Goal: Task Accomplishment & Management: Use online tool/utility

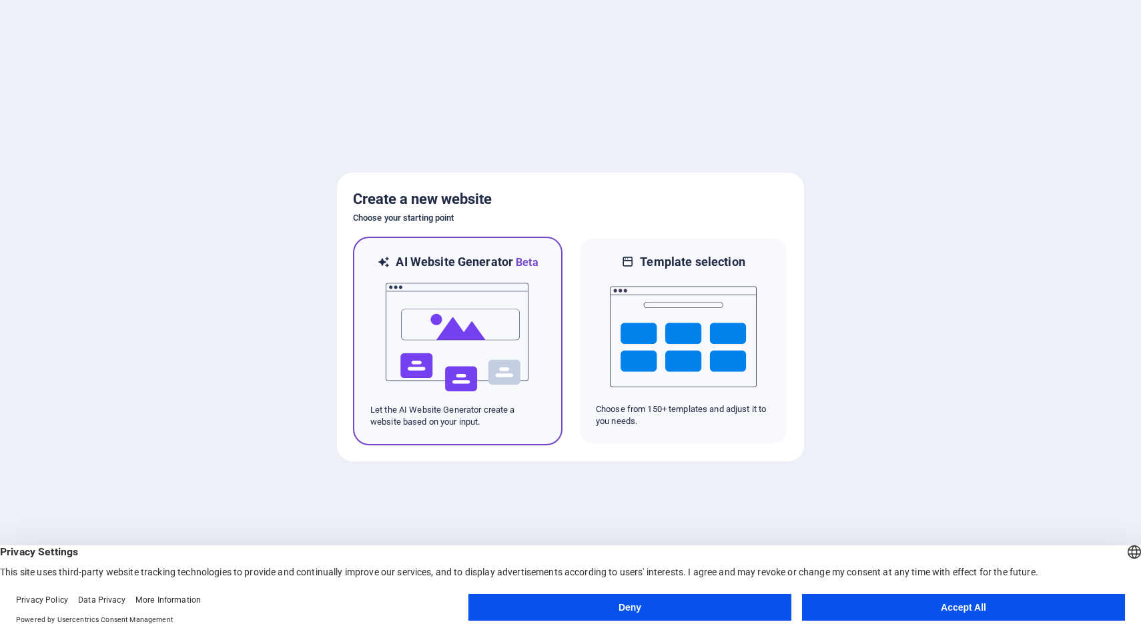
click at [482, 352] on img at bounding box center [457, 337] width 147 height 133
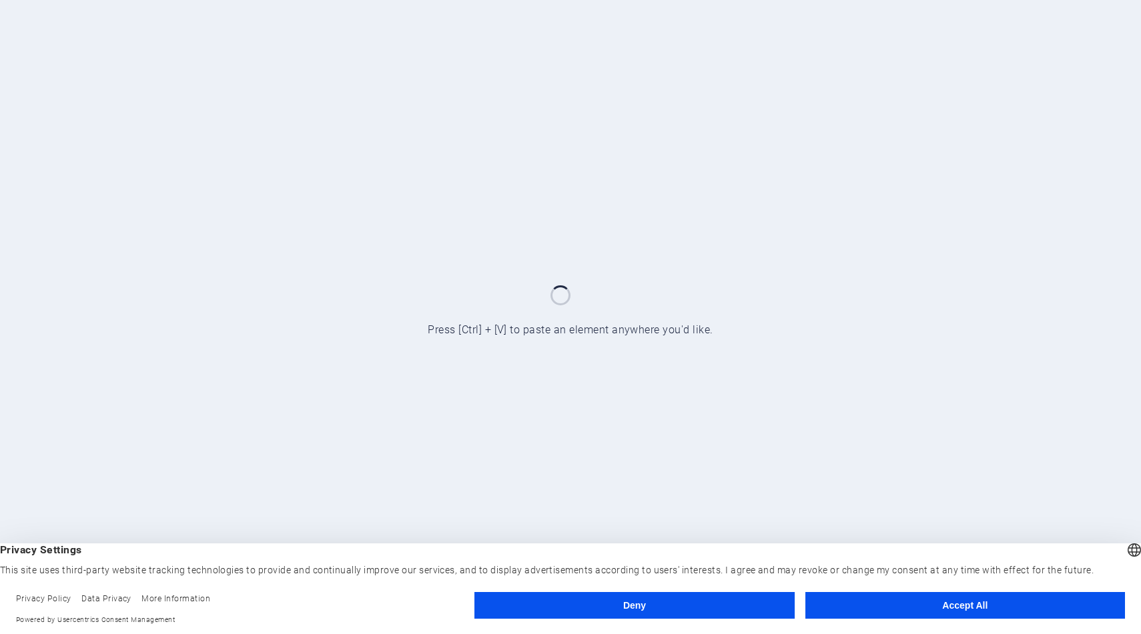
click at [1034, 610] on button "Accept All" at bounding box center [965, 605] width 320 height 27
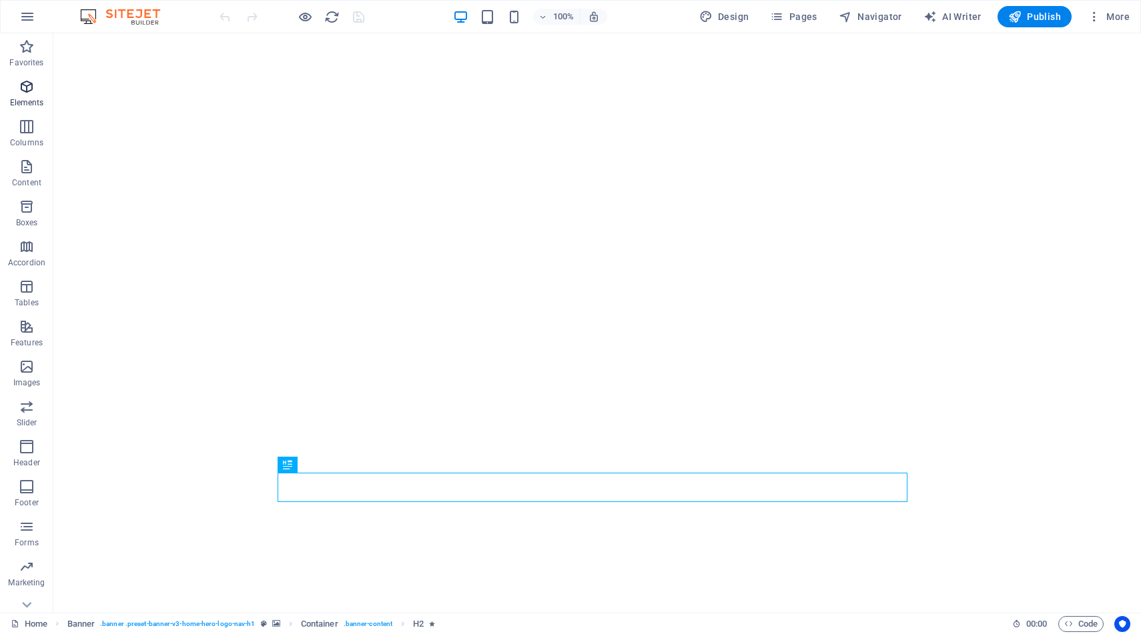
click at [39, 91] on span "Elements" at bounding box center [26, 95] width 53 height 32
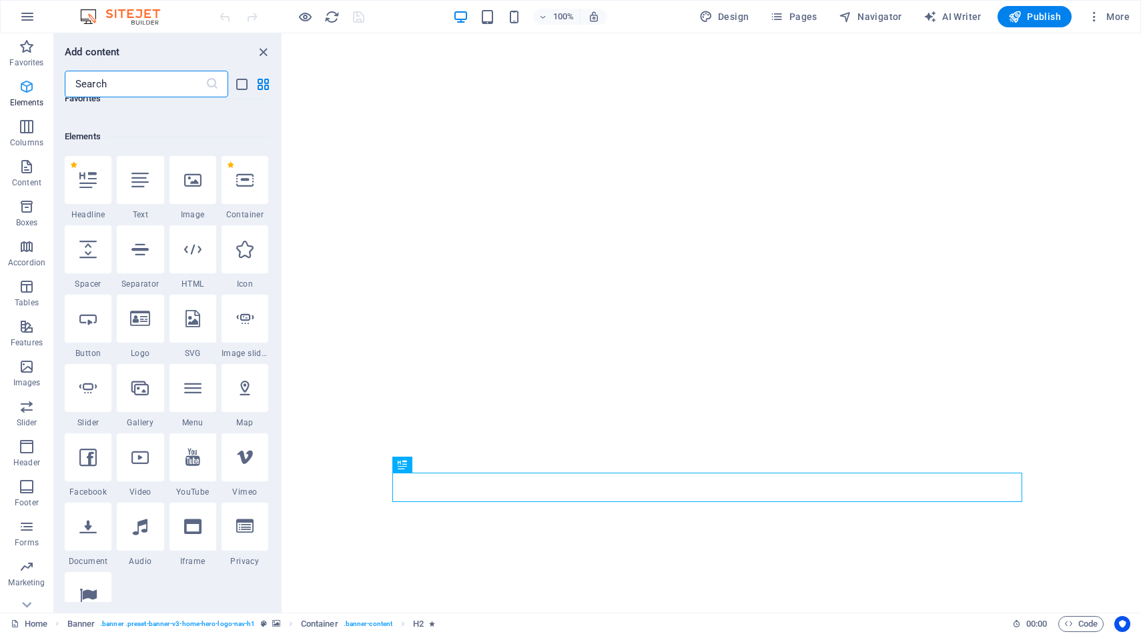
scroll to position [142, 0]
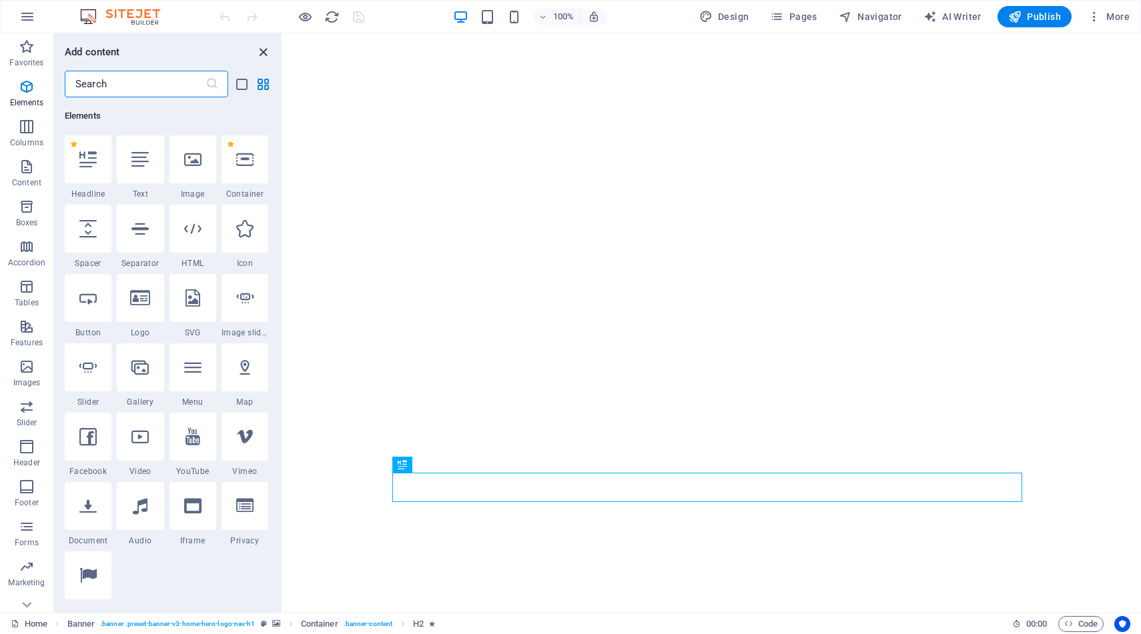
click at [264, 52] on icon "close panel" at bounding box center [263, 52] width 15 height 15
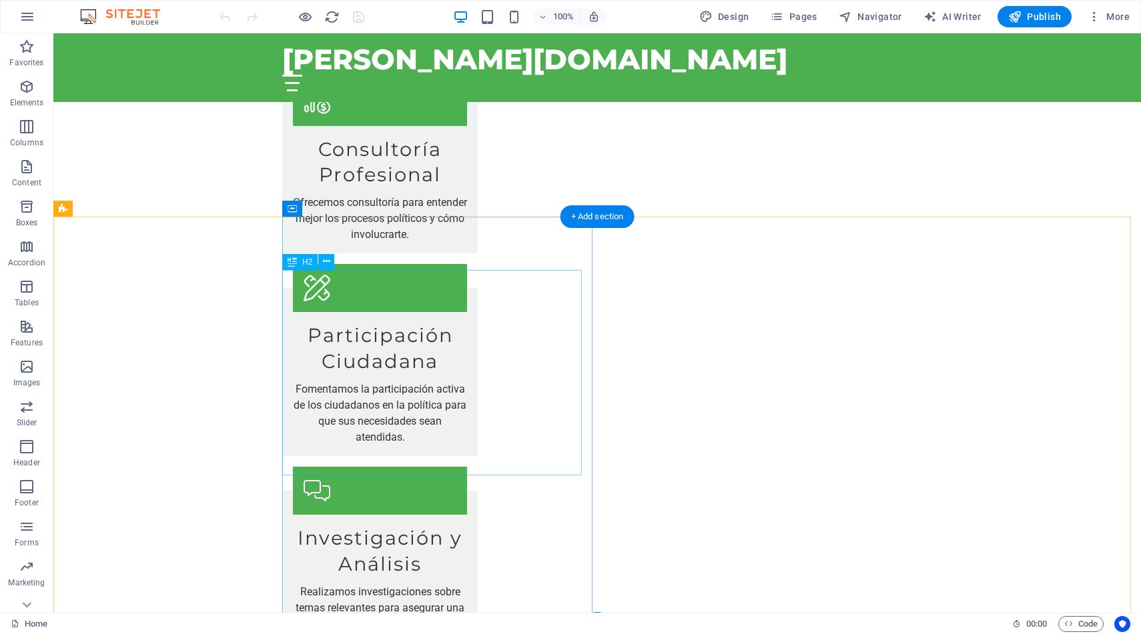
scroll to position [1900, 0]
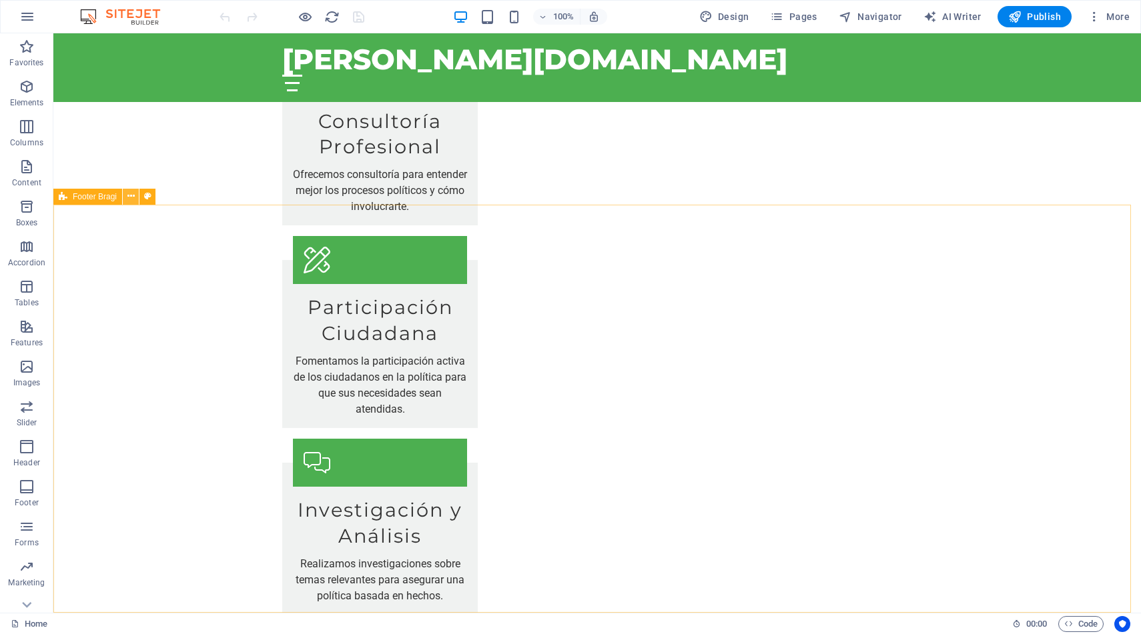
click at [133, 200] on icon at bounding box center [130, 196] width 7 height 14
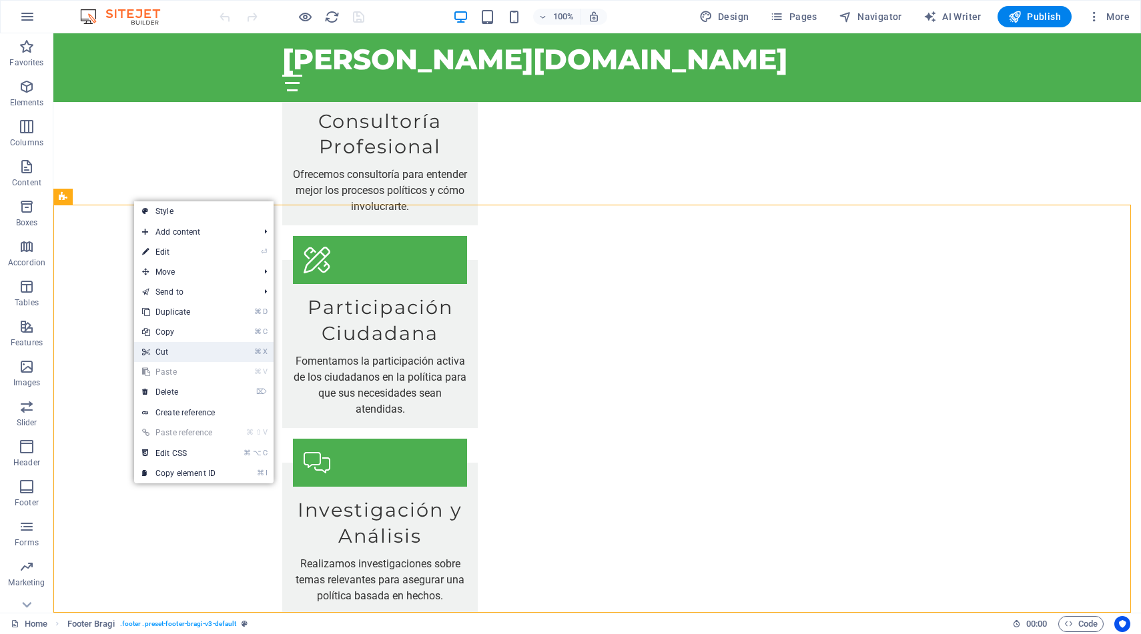
click at [150, 347] on link "⌘ X Cut" at bounding box center [178, 352] width 89 height 20
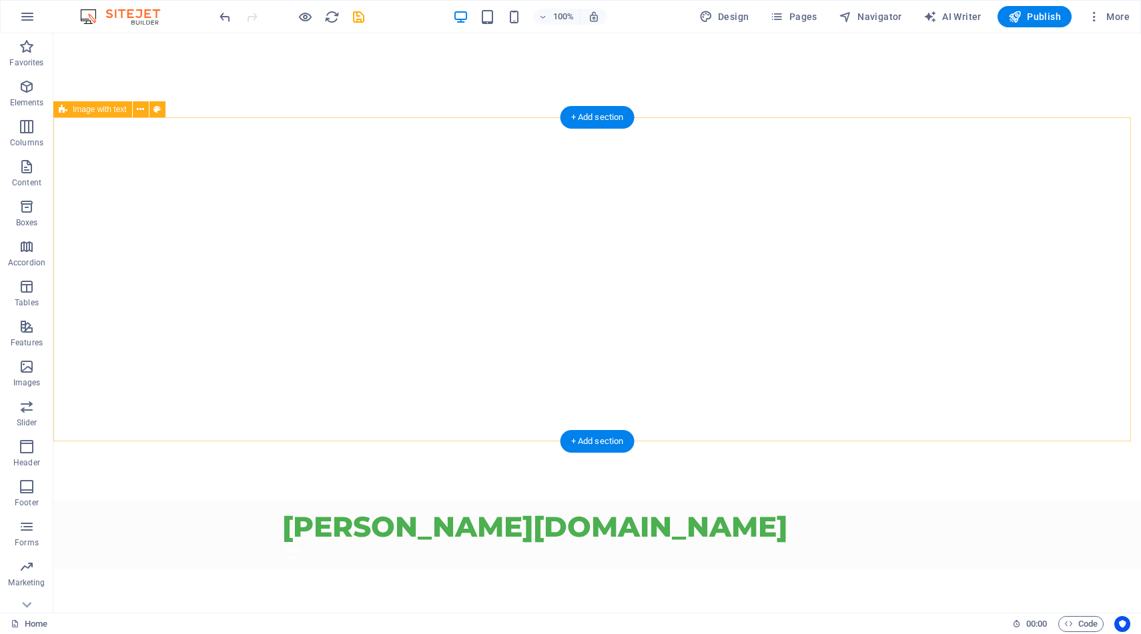
scroll to position [0, 0]
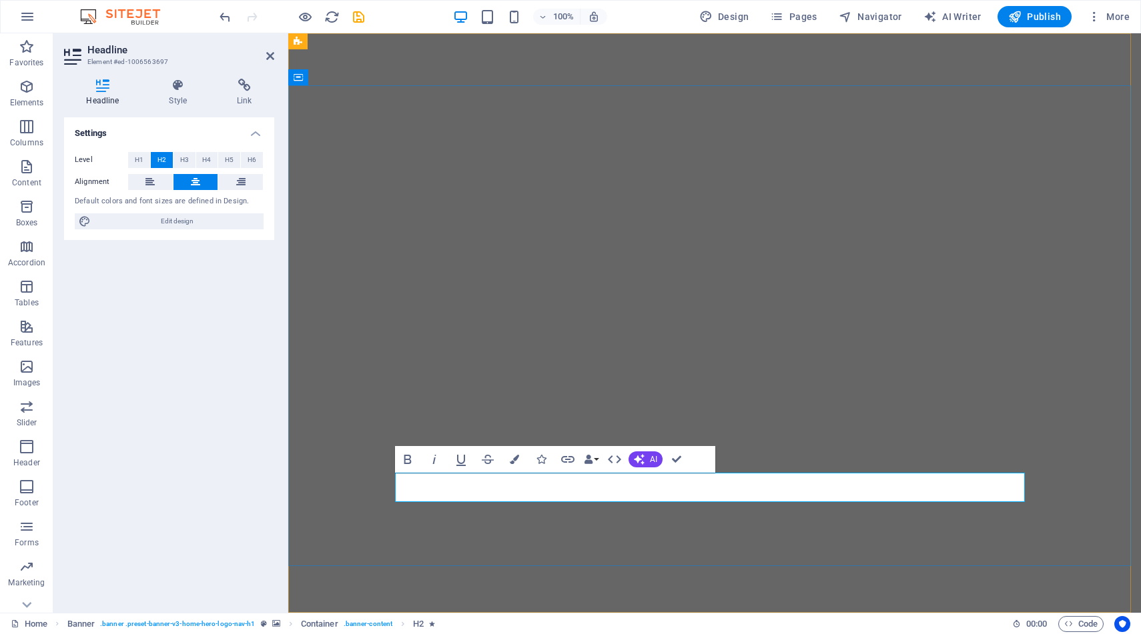
drag, startPoint x: 734, startPoint y: 488, endPoint x: 1035, endPoint y: 483, distance: 300.9
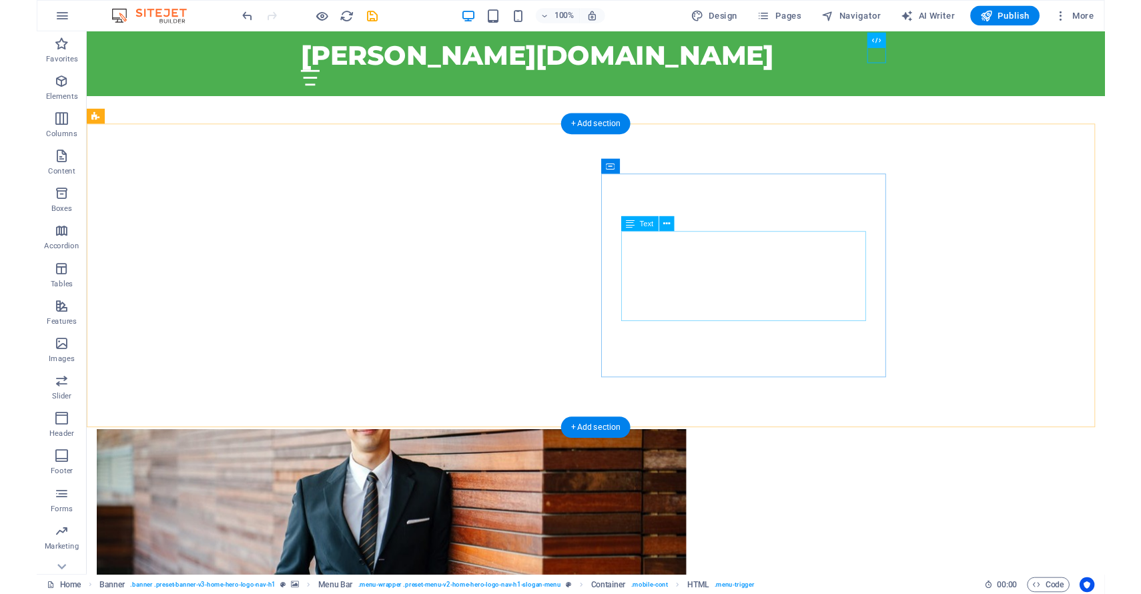
scroll to position [483, 0]
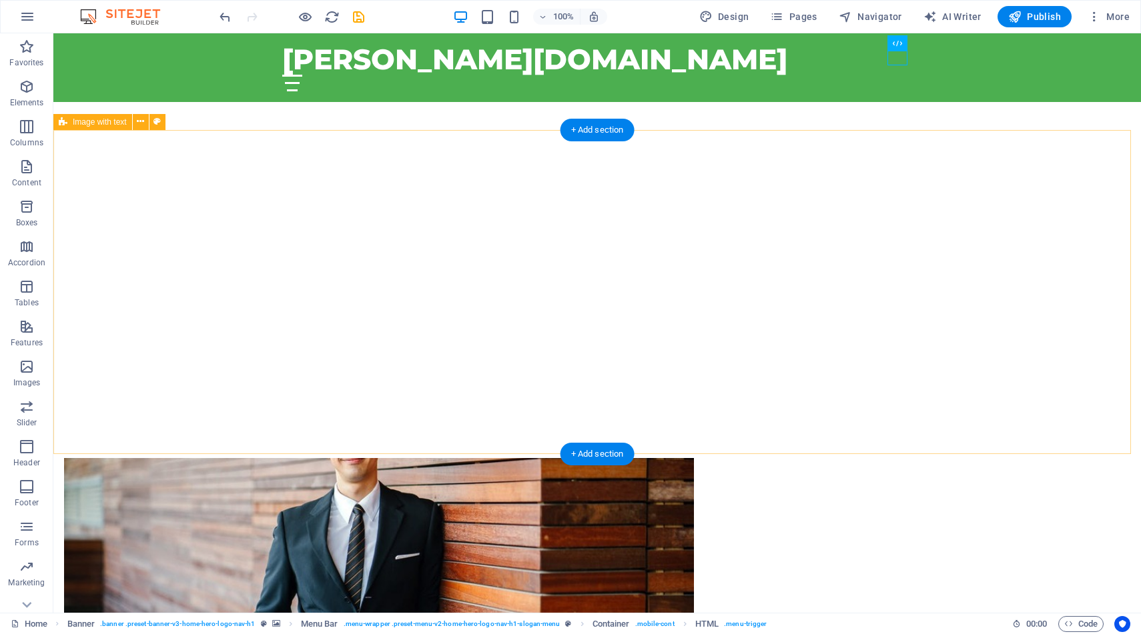
click at [497, 458] on figure at bounding box center [379, 566] width 630 height 217
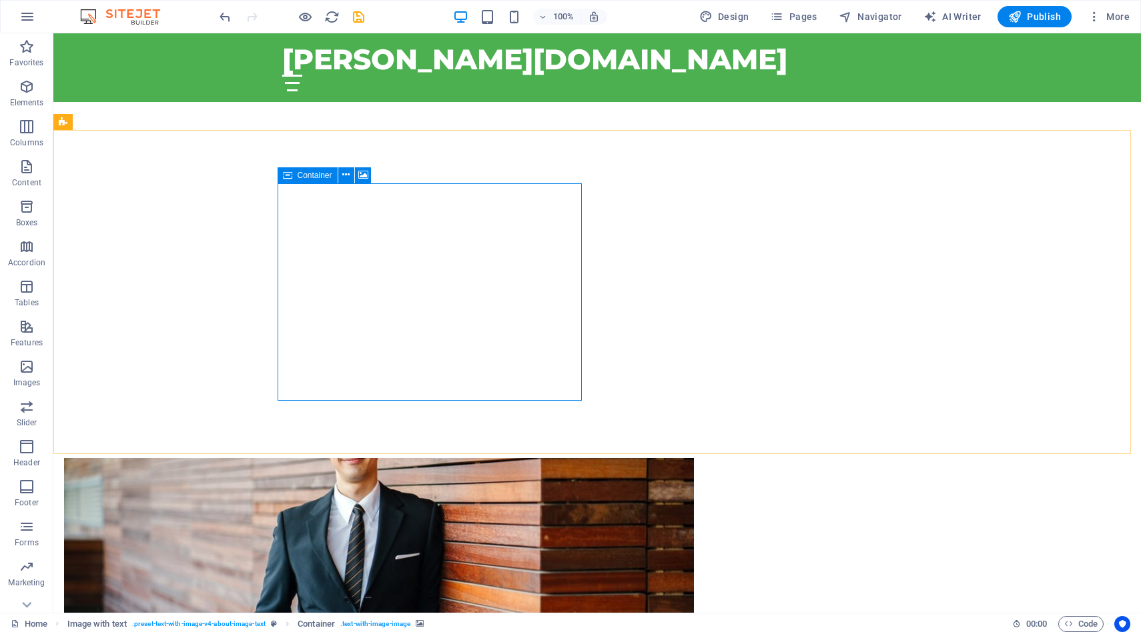
click at [317, 177] on span "Container" at bounding box center [315, 175] width 35 height 8
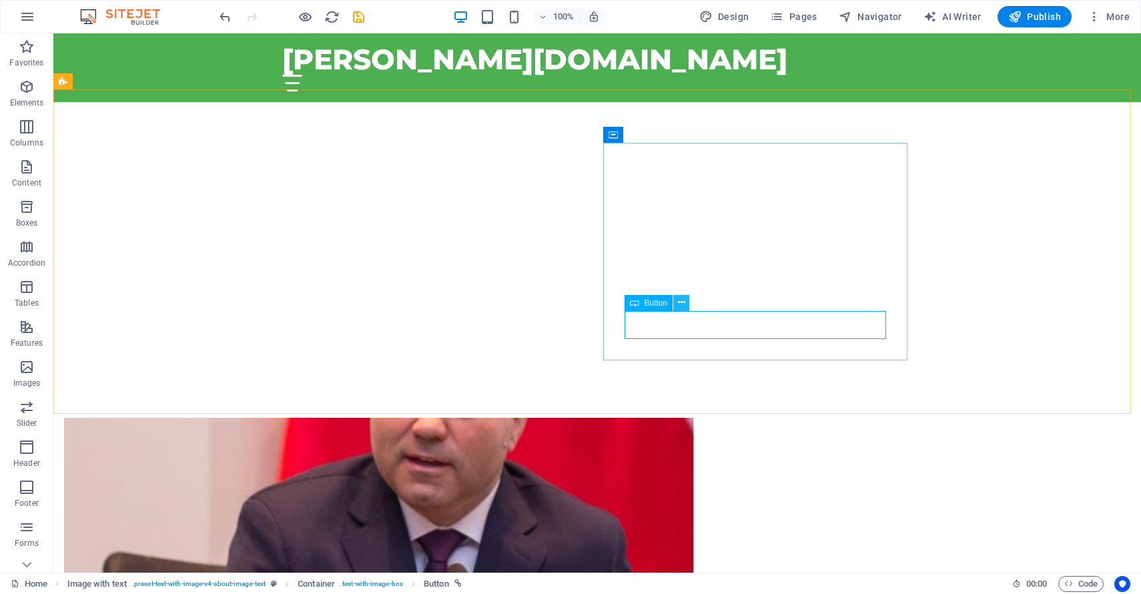
click at [684, 303] on icon at bounding box center [681, 303] width 7 height 14
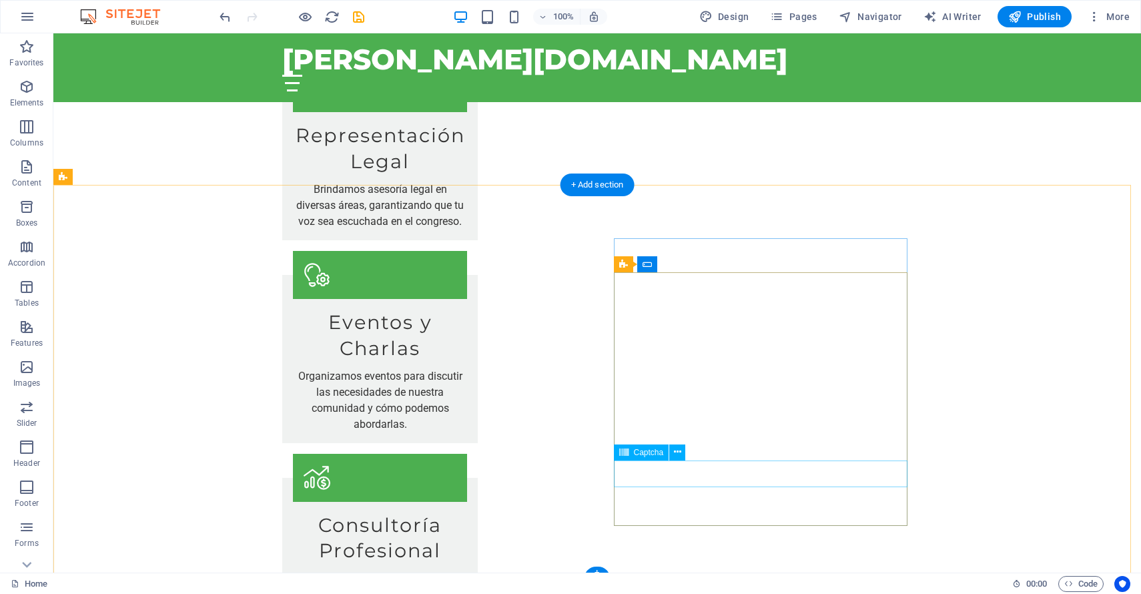
scroll to position [1492, 0]
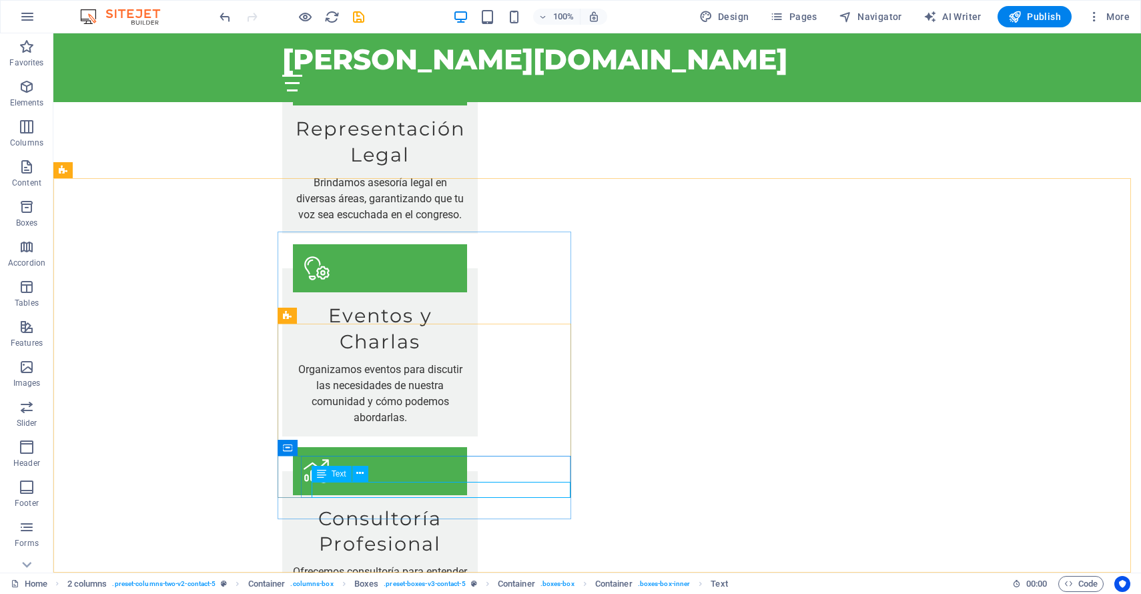
click at [323, 475] on icon at bounding box center [321, 474] width 9 height 16
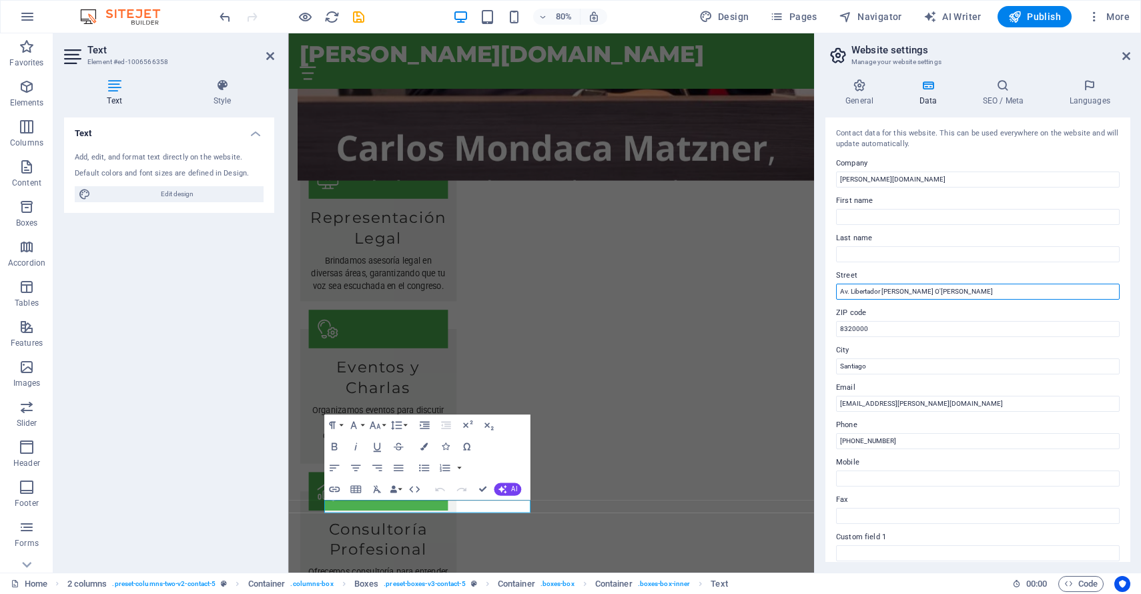
drag, startPoint x: 1252, startPoint y: 325, endPoint x: 873, endPoint y: 364, distance: 380.2
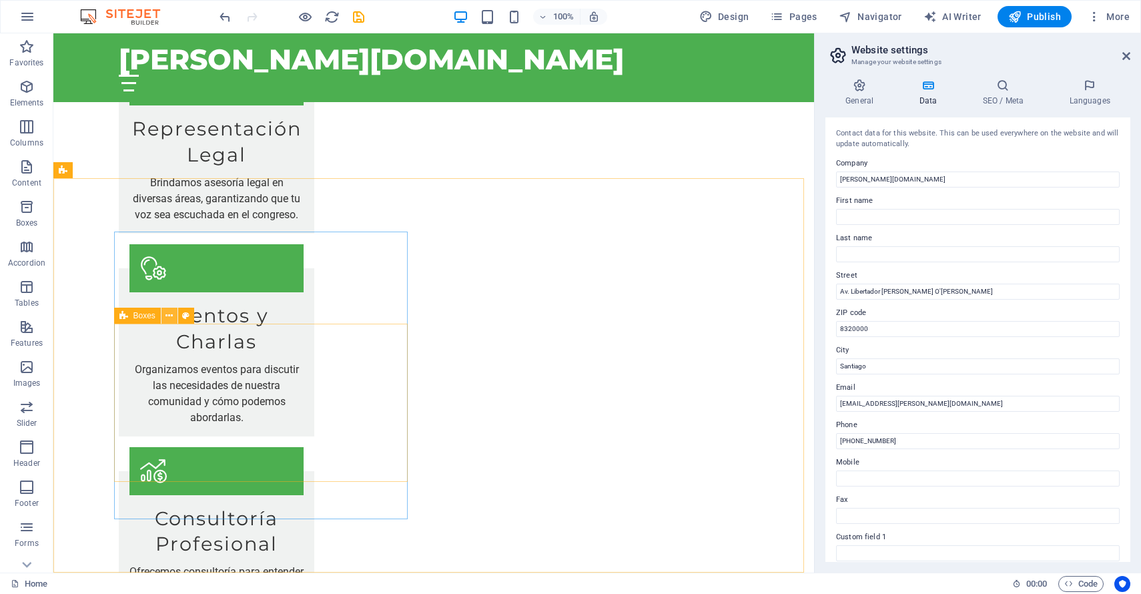
click at [171, 318] on icon at bounding box center [168, 316] width 7 height 14
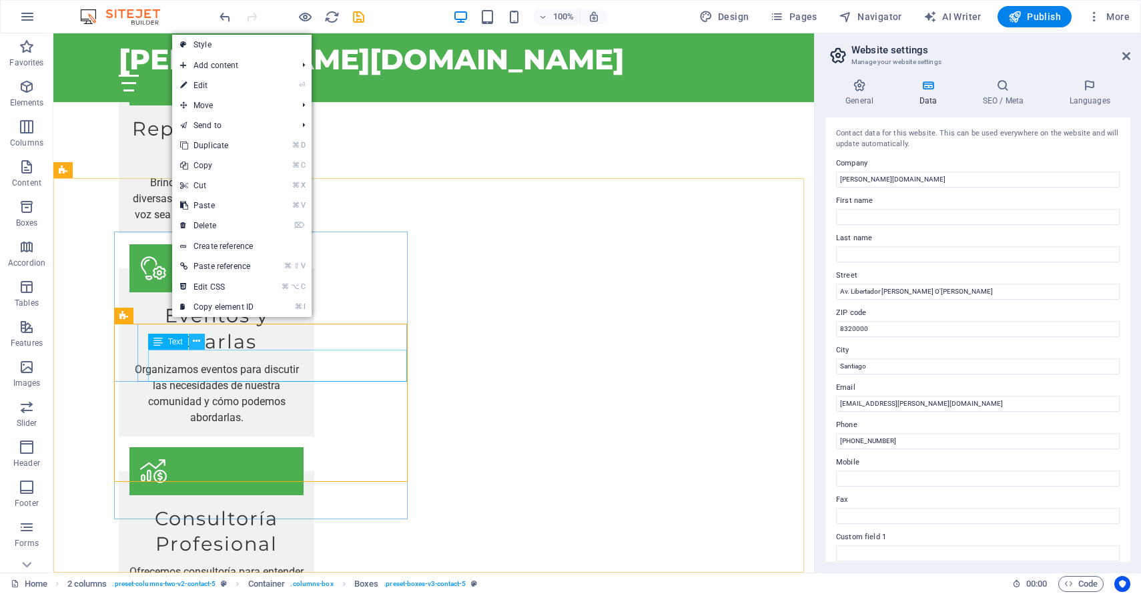
click at [197, 343] on icon at bounding box center [196, 341] width 7 height 14
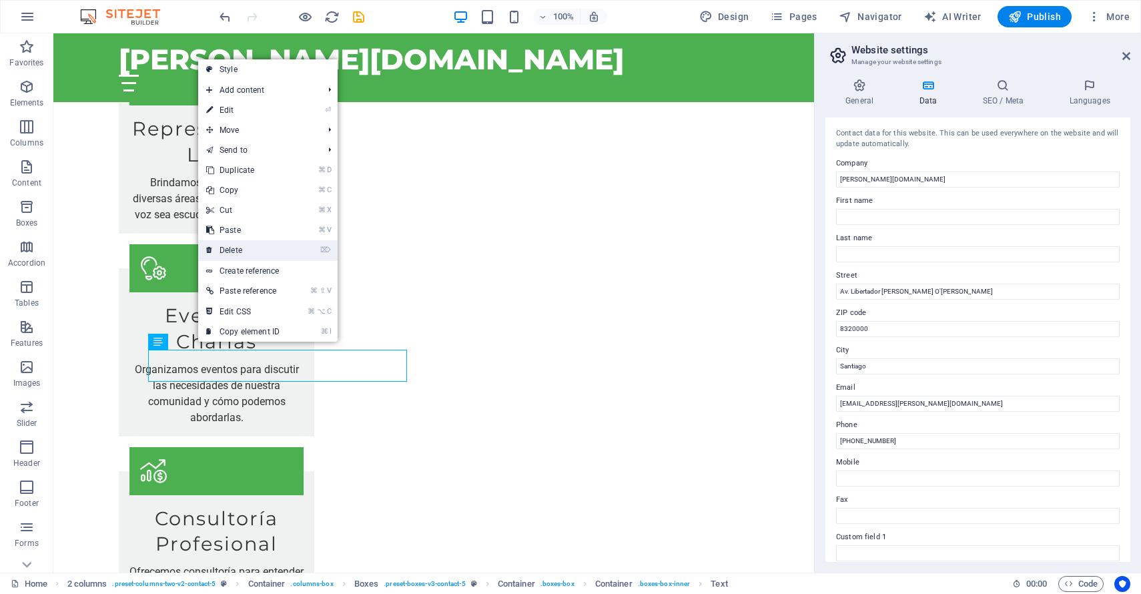
click at [288, 247] on link "⌦ Delete" at bounding box center [242, 250] width 89 height 20
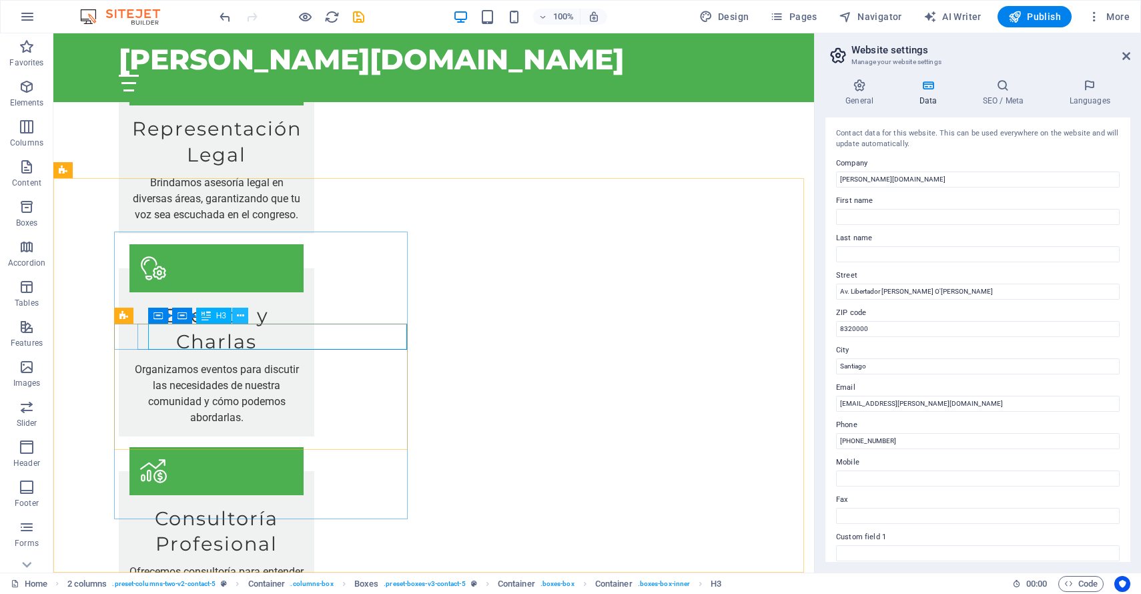
click at [241, 314] on icon at bounding box center [240, 316] width 7 height 14
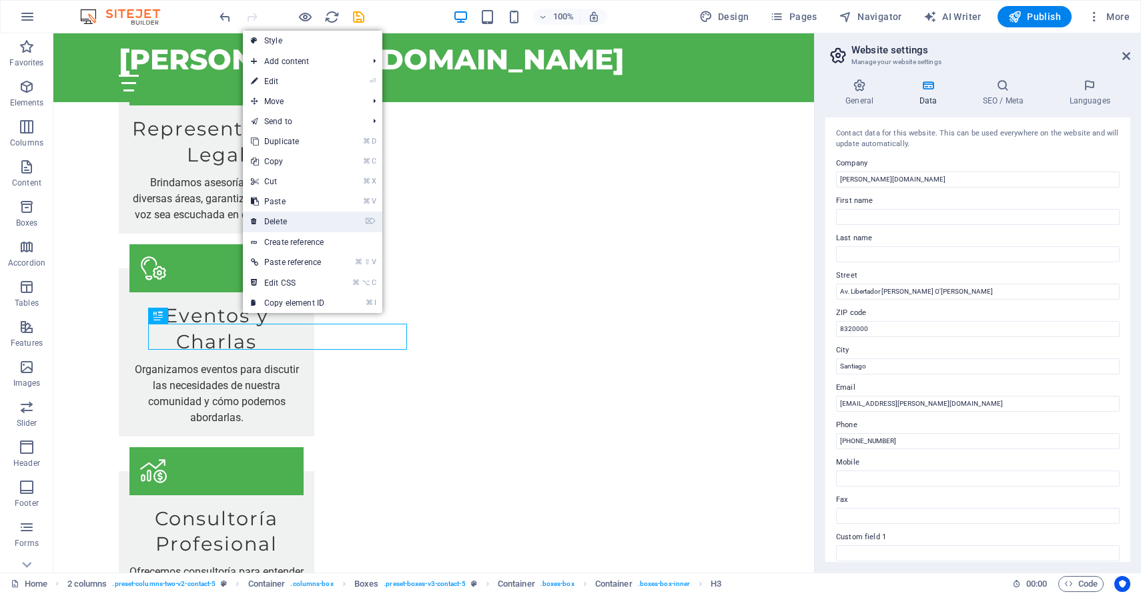
click at [304, 219] on link "⌦ Delete" at bounding box center [287, 221] width 89 height 20
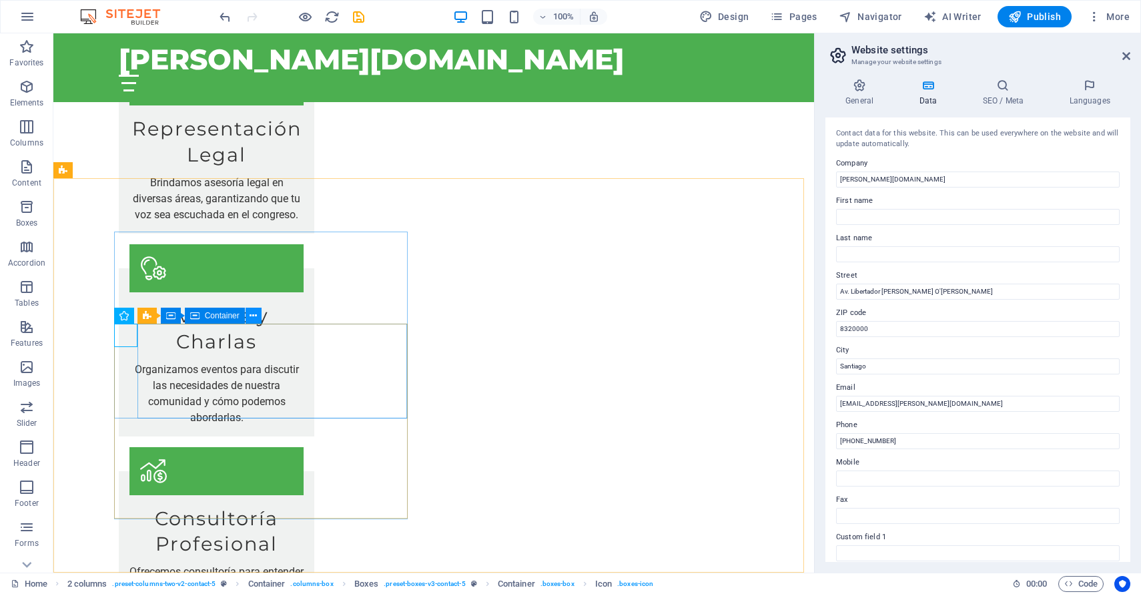
click at [258, 316] on button at bounding box center [253, 316] width 16 height 16
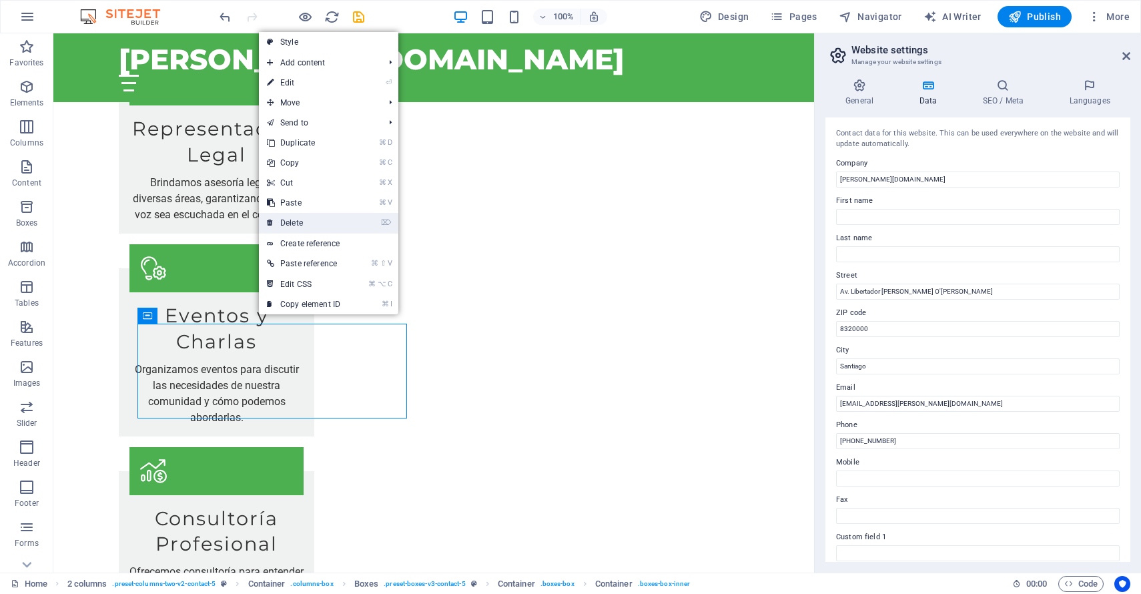
click at [340, 217] on link "⌦ Delete" at bounding box center [303, 223] width 89 height 20
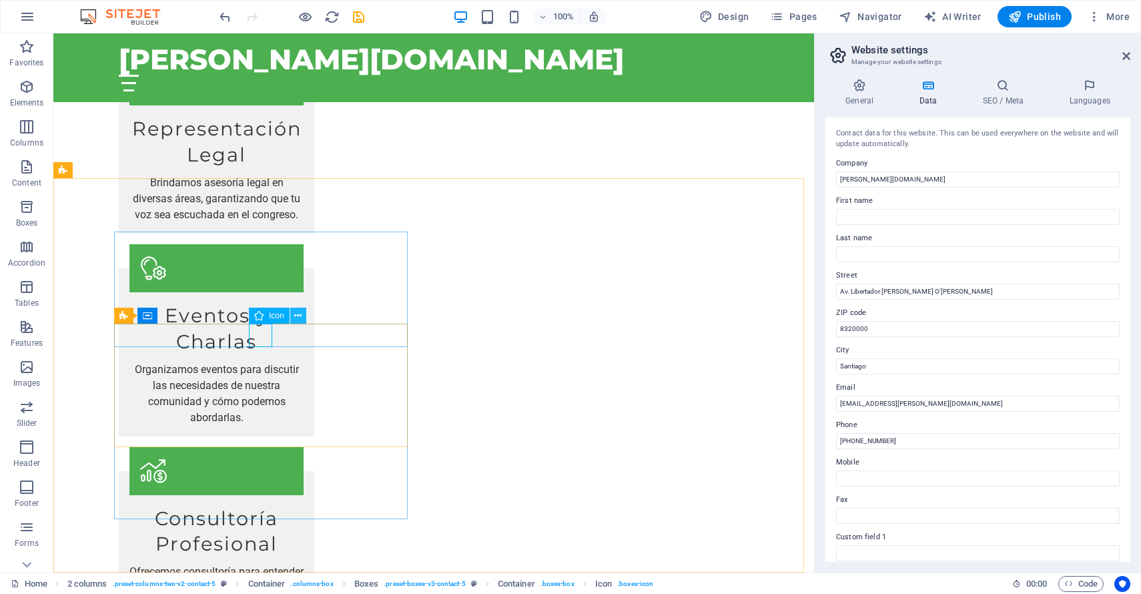
click at [300, 317] on icon at bounding box center [297, 316] width 7 height 14
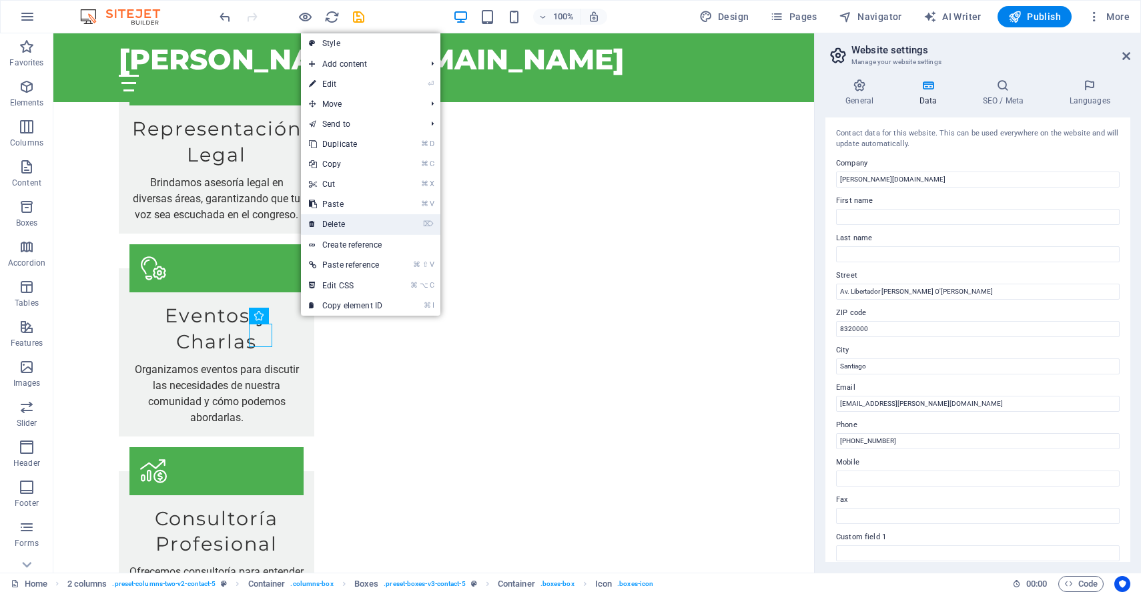
click at [340, 218] on link "⌦ Delete" at bounding box center [345, 224] width 89 height 20
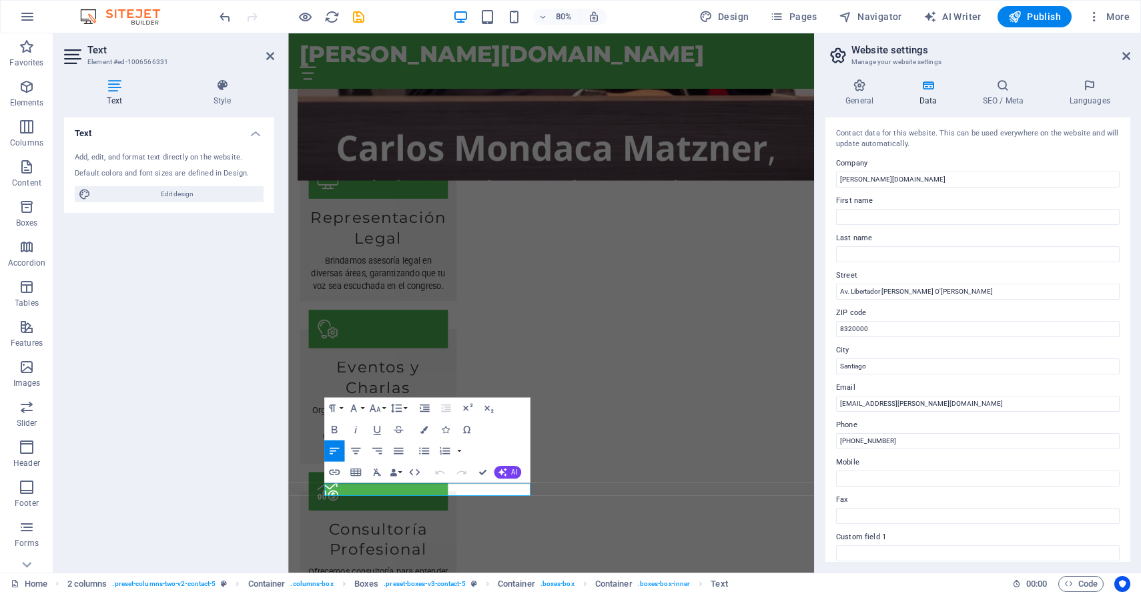
click at [171, 467] on div "Text Add, edit, and format text directly on the website. Default colors and fon…" at bounding box center [169, 339] width 210 height 444
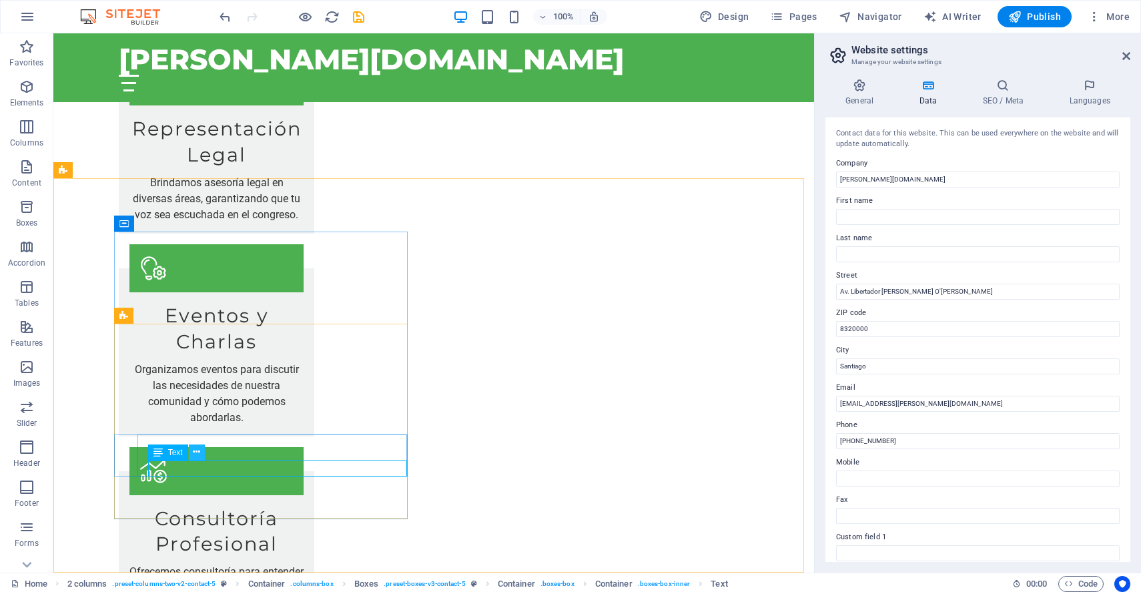
click at [195, 454] on icon at bounding box center [196, 452] width 7 height 14
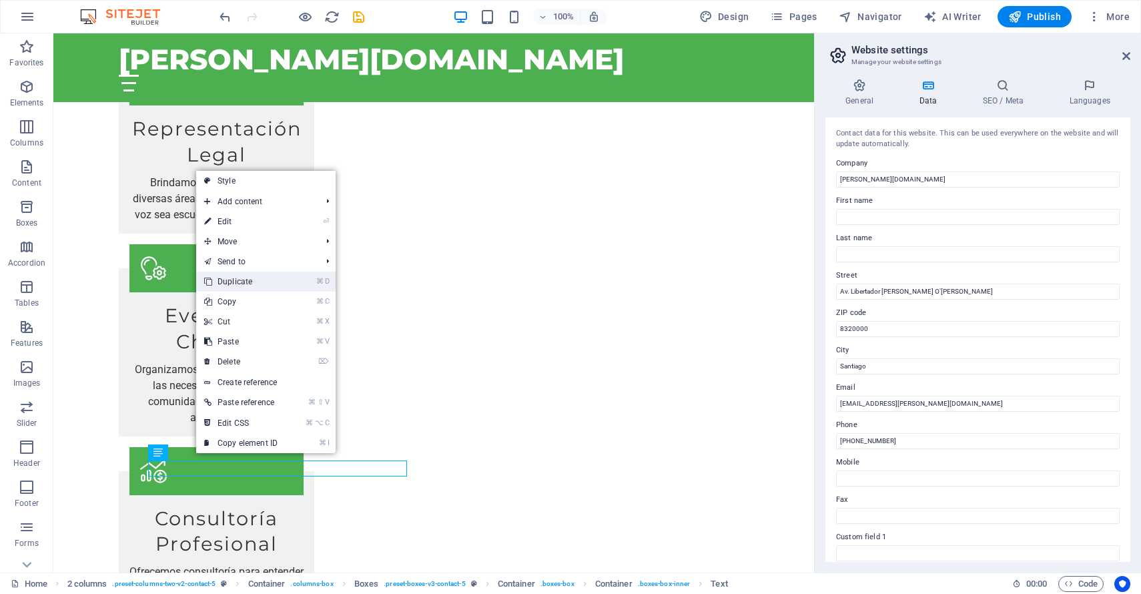
click at [247, 282] on link "⌘ D Duplicate" at bounding box center [240, 282] width 89 height 20
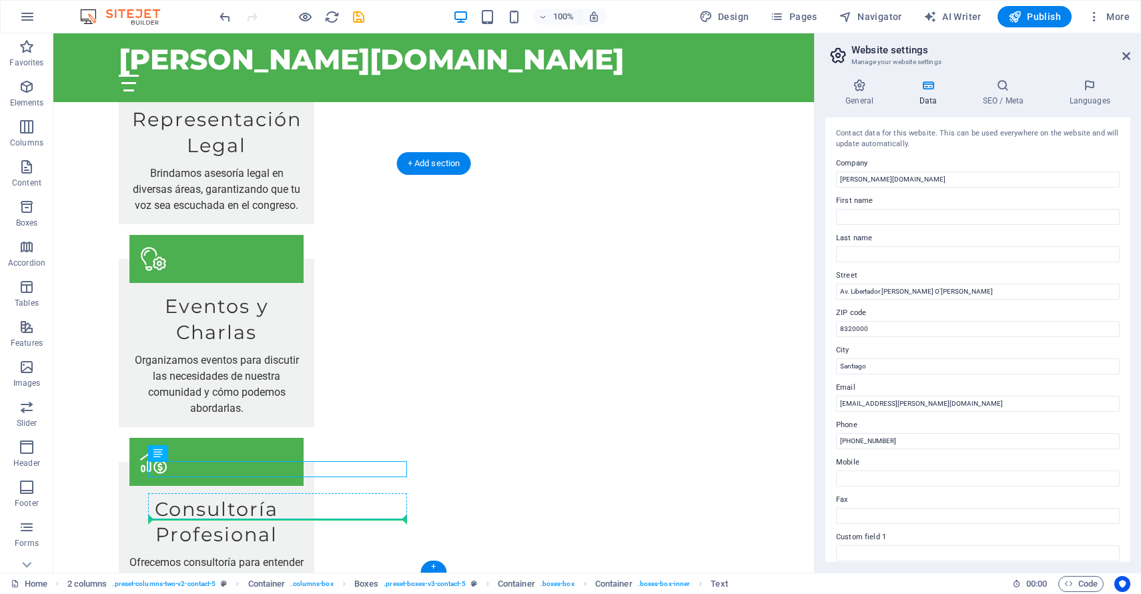
scroll to position [1507, 0]
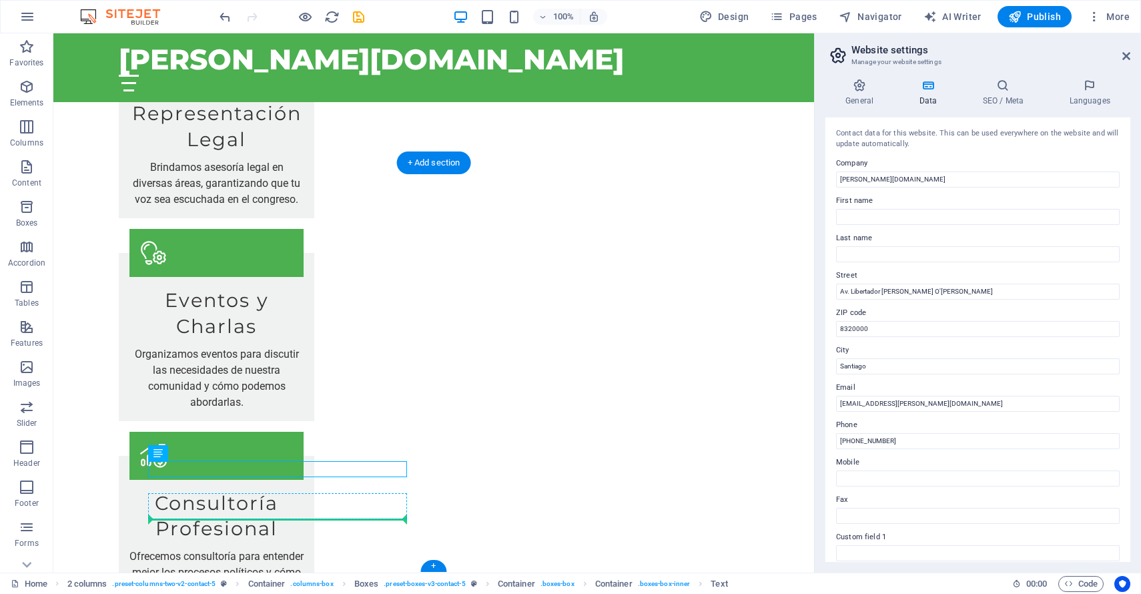
drag, startPoint x: 211, startPoint y: 500, endPoint x: 159, endPoint y: 514, distance: 53.9
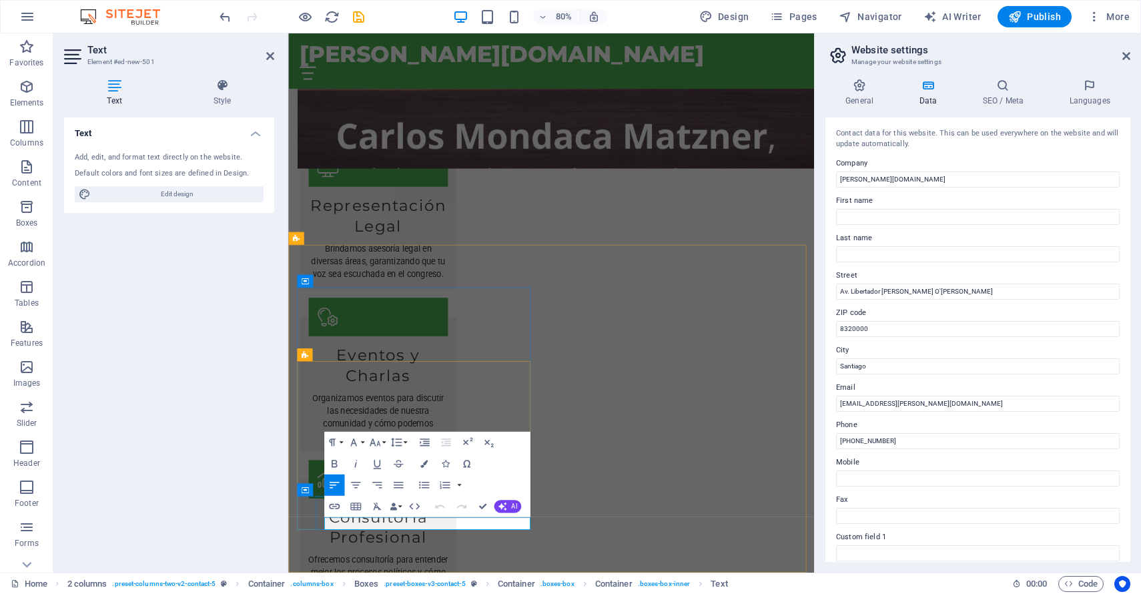
click at [241, 513] on div "Text Add, edit, and format text directly on the website. Default colors and fon…" at bounding box center [169, 339] width 210 height 444
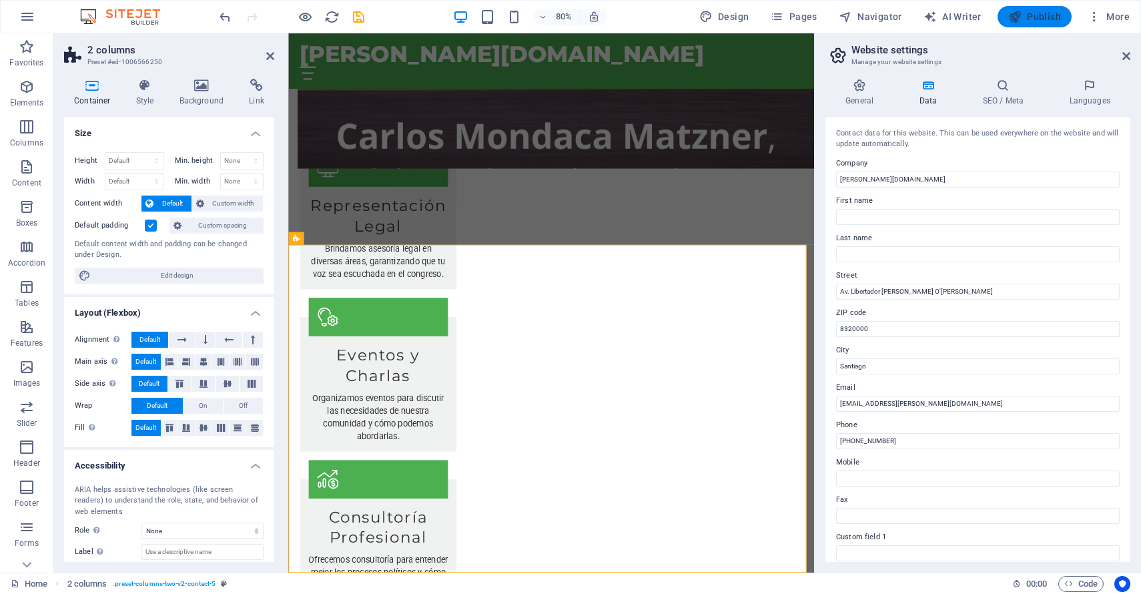
click at [1039, 26] on button "Publish" at bounding box center [1034, 16] width 74 height 21
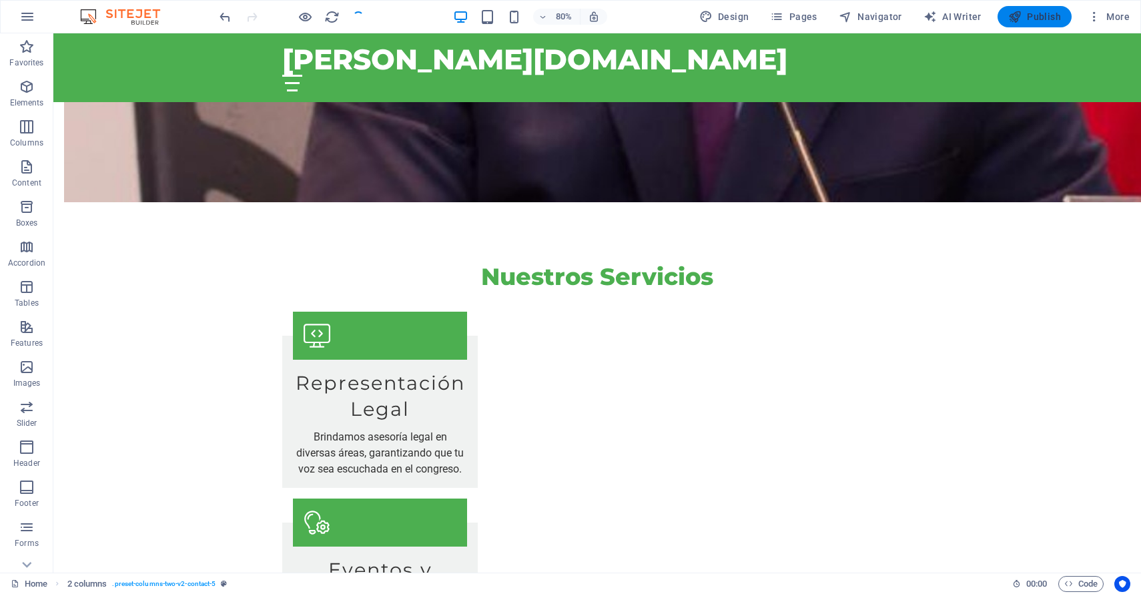
checkbox input "false"
